Goal: Transaction & Acquisition: Purchase product/service

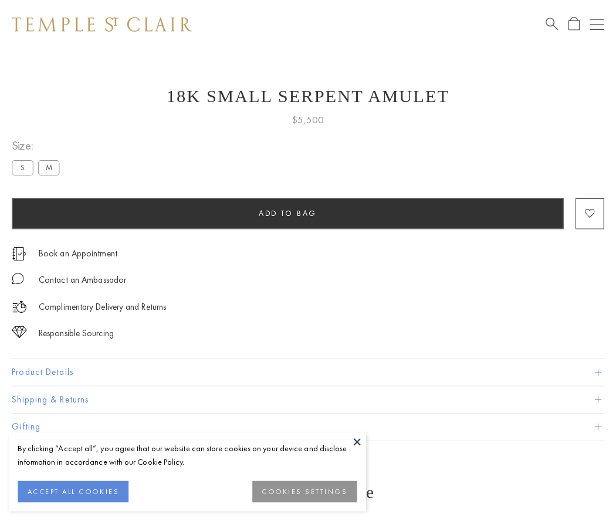
scroll to position [5, 0]
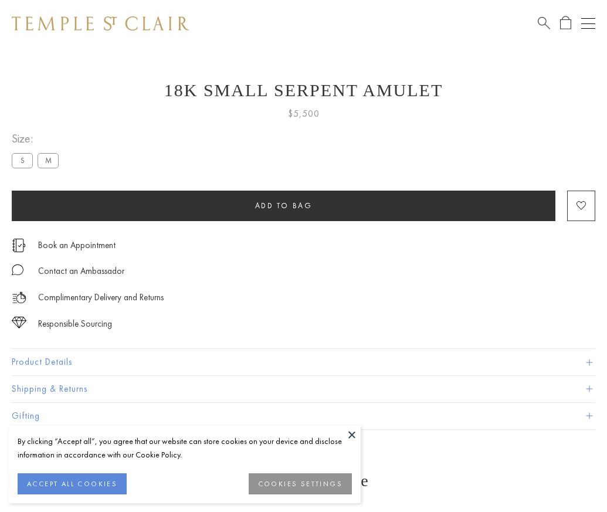
click at [283, 205] on span "Add to bag" at bounding box center [284, 206] width 58 height 10
